Goal: Browse casually

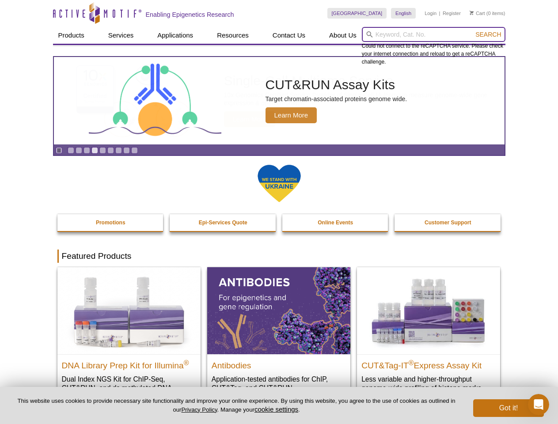
click at [433, 34] on input "search" at bounding box center [434, 34] width 144 height 15
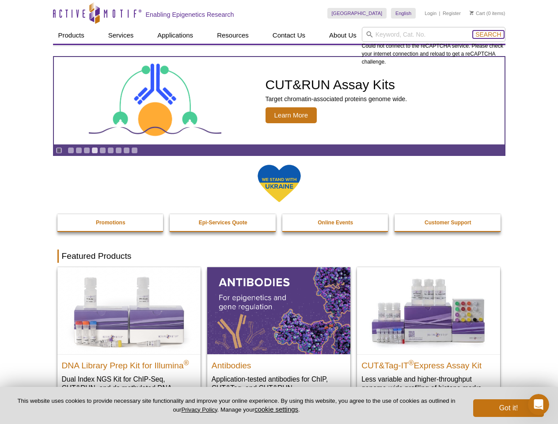
click at [488, 34] on span "Search" at bounding box center [488, 34] width 26 height 7
click at [59, 150] on icon "Pause" at bounding box center [59, 151] width 6 height 6
click at [71, 150] on link "Go to slide 1" at bounding box center [71, 150] width 7 height 7
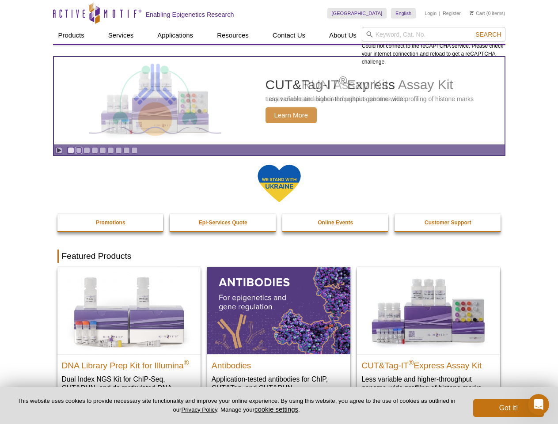
click at [79, 150] on link "Go to slide 2" at bounding box center [79, 150] width 7 height 7
click at [87, 150] on link "Go to slide 3" at bounding box center [86, 150] width 7 height 7
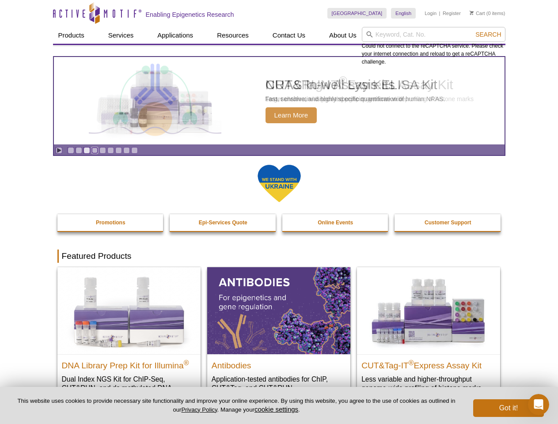
click at [95, 150] on link "Go to slide 4" at bounding box center [94, 150] width 7 height 7
